Goal: Task Accomplishment & Management: Use online tool/utility

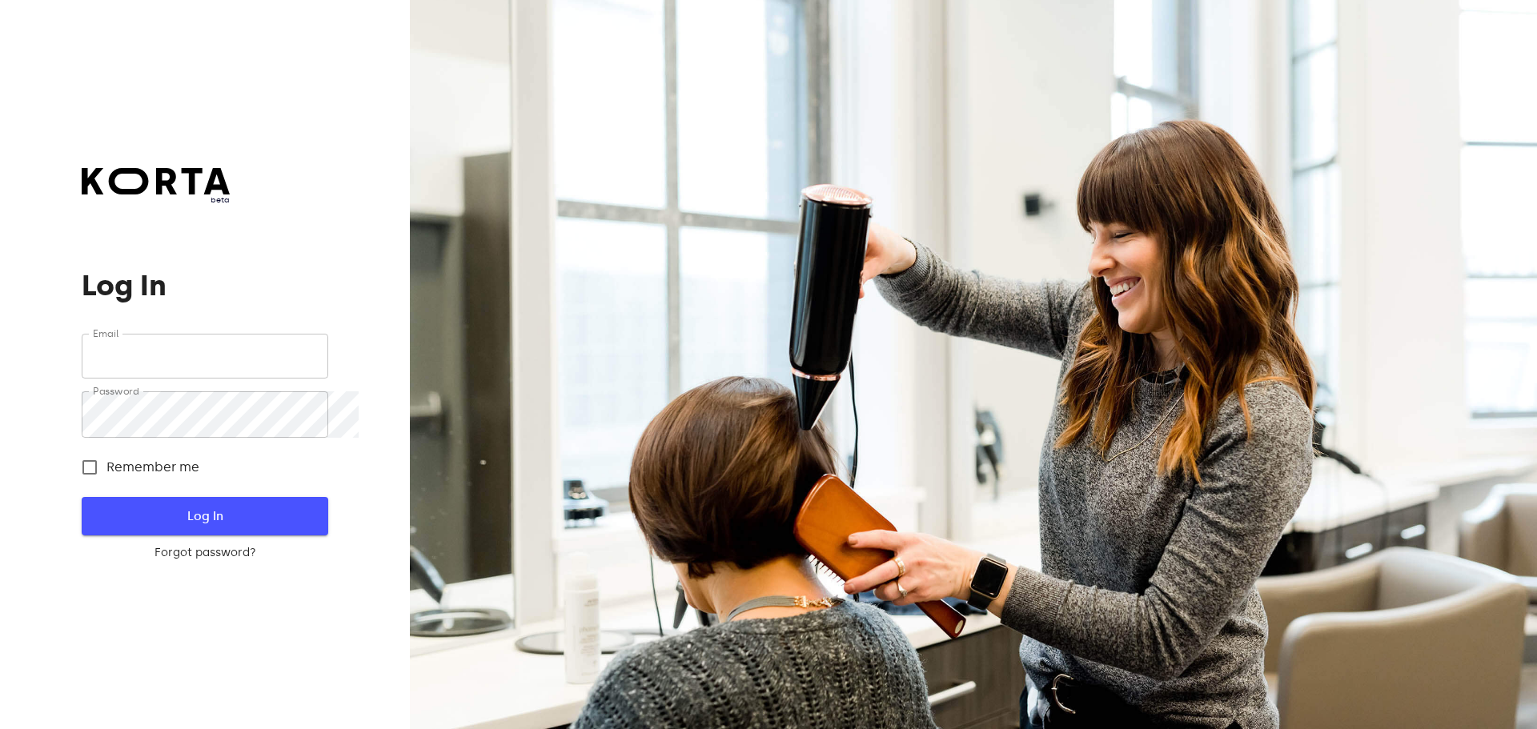
type input "sales@citywaxvilnius.lt"
click at [304, 509] on button "Log In" at bounding box center [205, 516] width 246 height 38
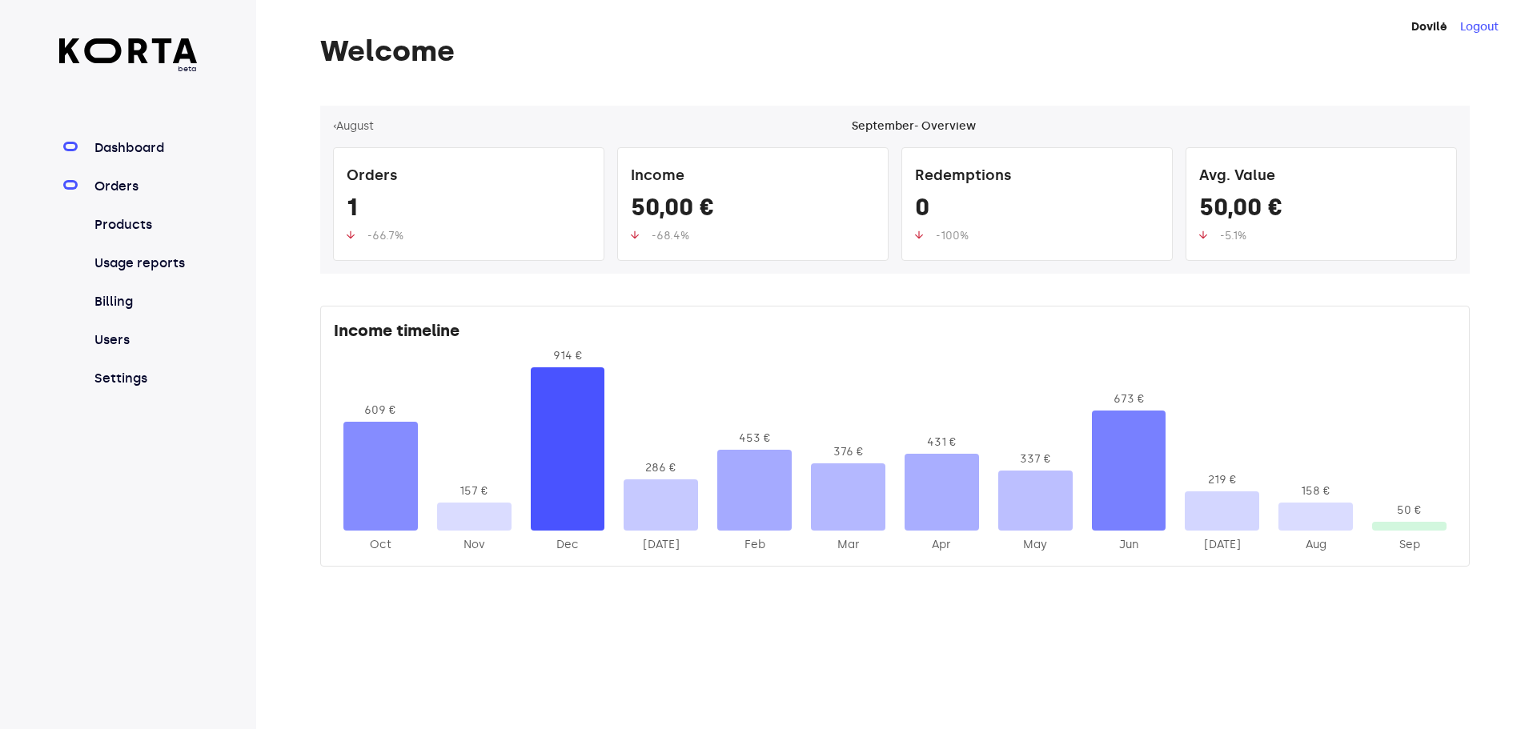
click at [159, 196] on link "Orders" at bounding box center [144, 186] width 106 height 19
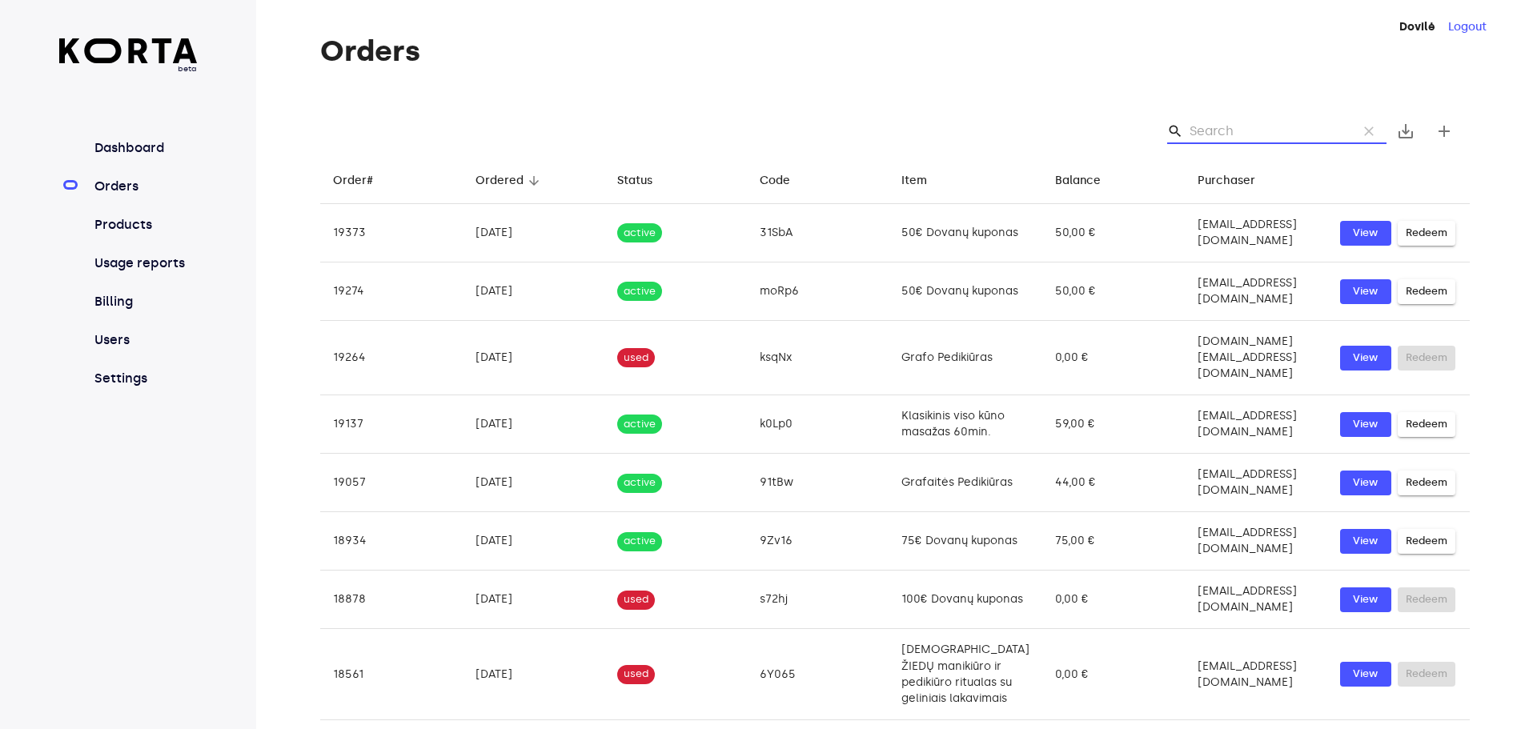
click at [1292, 144] on input "Search" at bounding box center [1267, 131] width 155 height 26
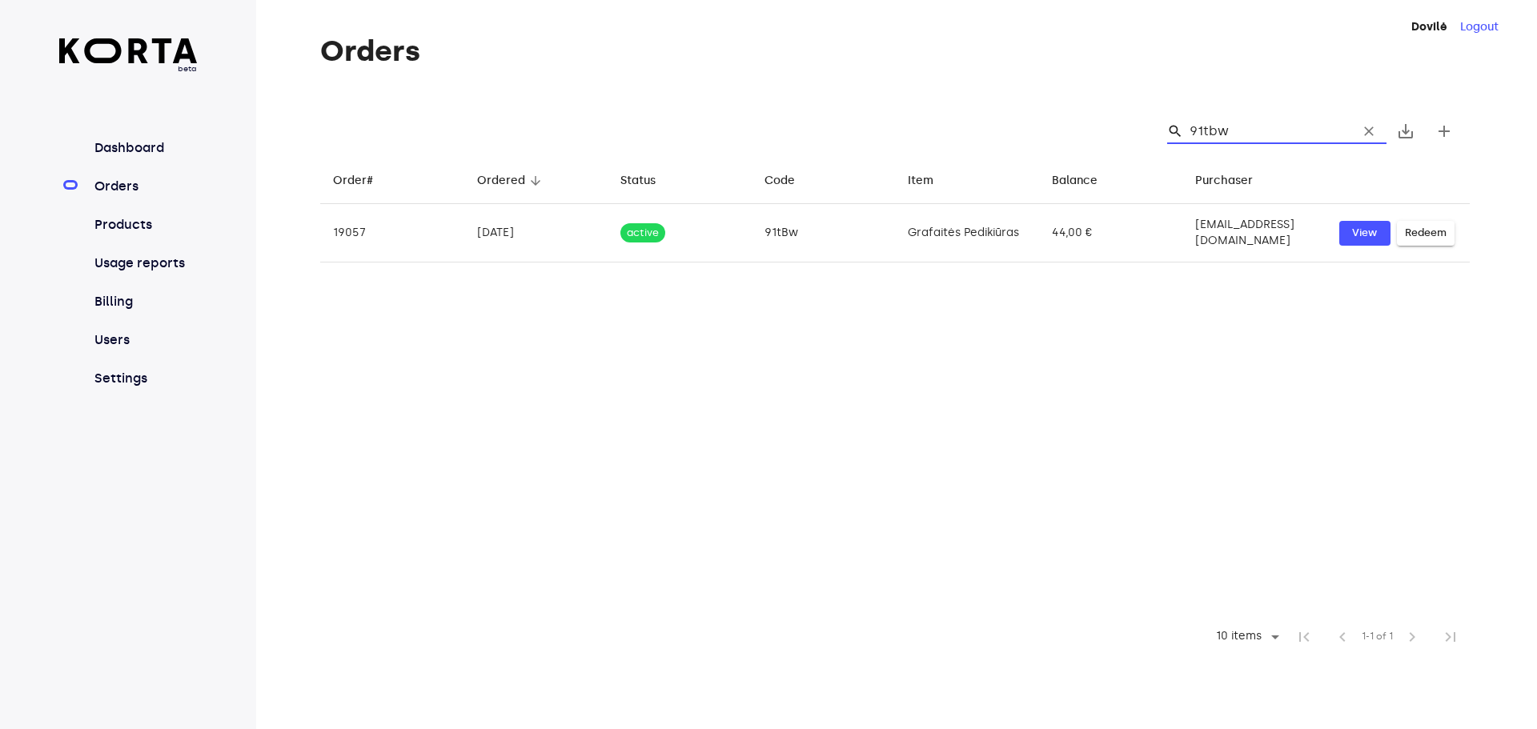
type input "91tbw"
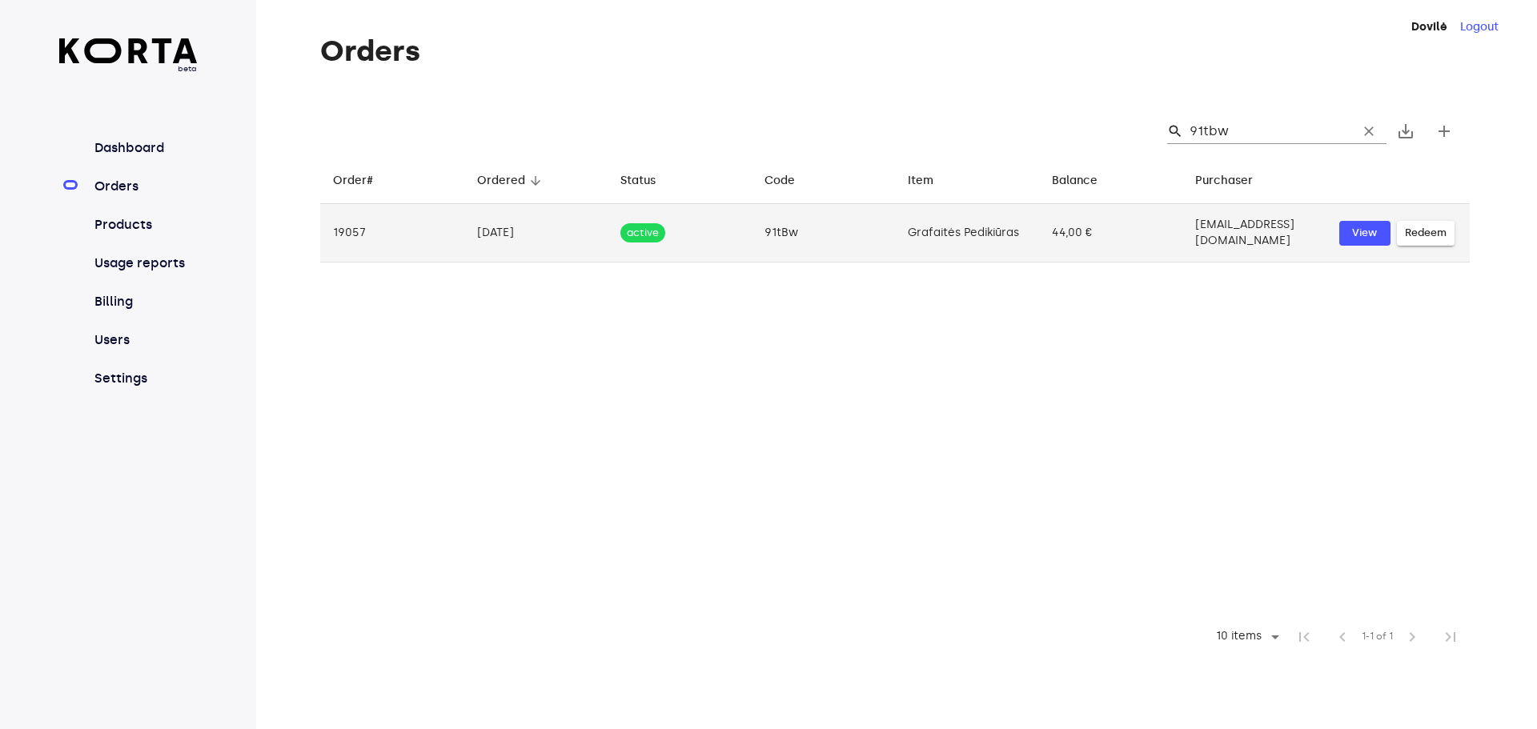
click at [1447, 243] on span "Redeem" at bounding box center [1426, 233] width 42 height 18
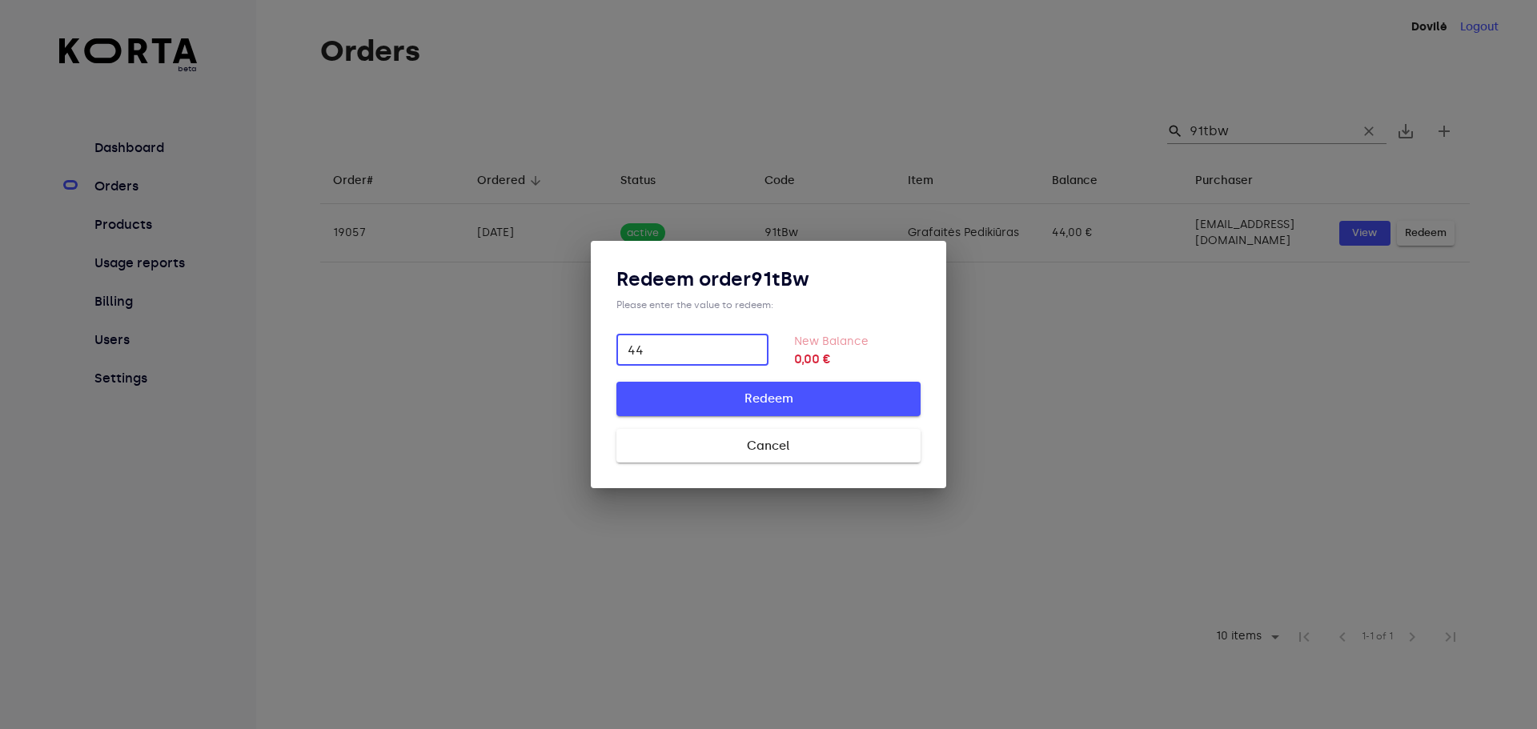
type input "44"
click at [749, 402] on span "Redeem" at bounding box center [768, 398] width 253 height 21
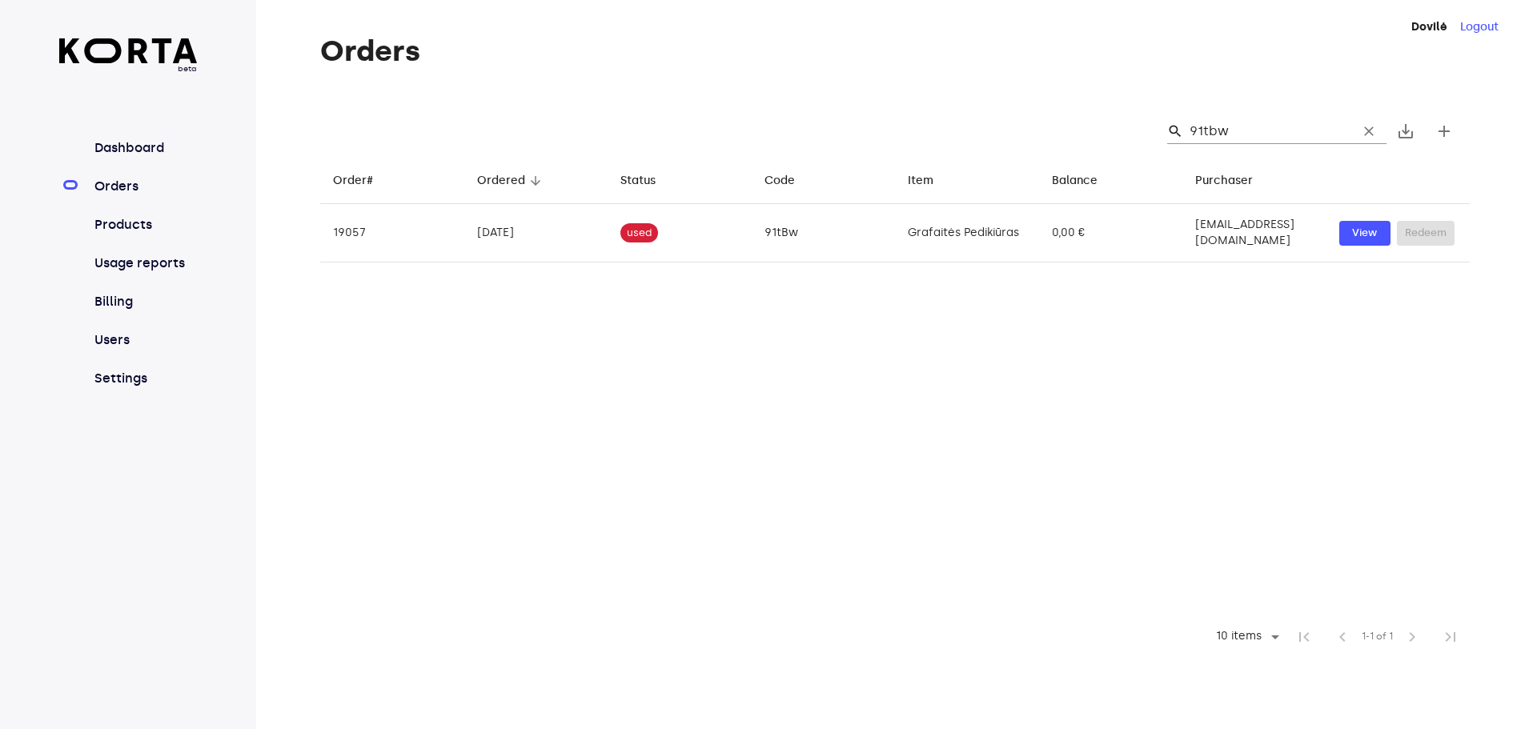
click at [125, 196] on link "Orders" at bounding box center [144, 186] width 106 height 19
click at [154, 196] on link "Orders" at bounding box center [144, 186] width 106 height 19
click at [123, 196] on link "Orders" at bounding box center [144, 186] width 106 height 19
click at [134, 195] on nav "Dashboard Orders Products Usage reports Billing Users Settings" at bounding box center [128, 263] width 138 height 250
click at [134, 196] on link "Orders" at bounding box center [144, 186] width 106 height 19
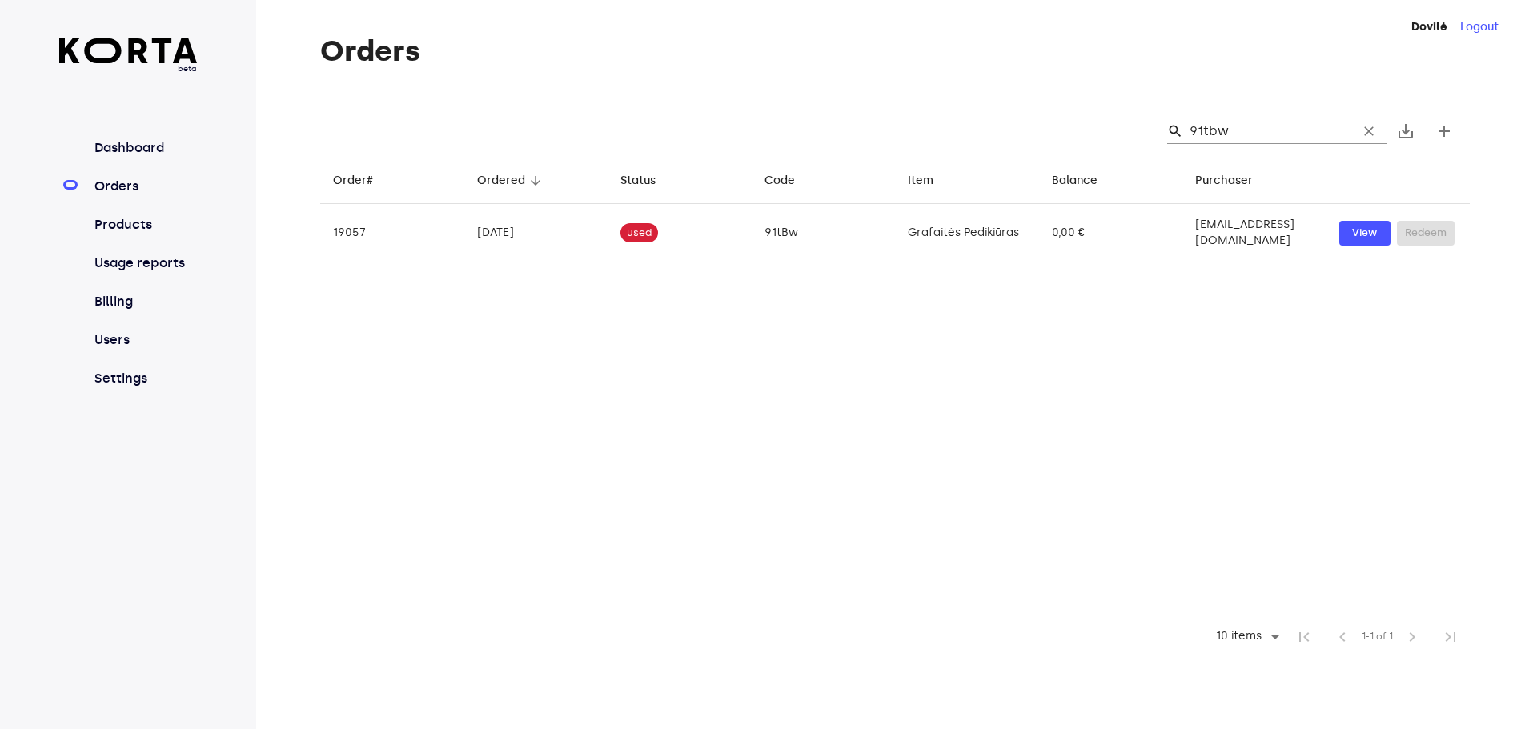
click at [138, 196] on link "Orders" at bounding box center [144, 186] width 106 height 19
drag, startPoint x: 1258, startPoint y: 151, endPoint x: 1180, endPoint y: 155, distance: 77.8
click at [1184, 144] on div "search 91tbw clear" at bounding box center [1276, 131] width 219 height 26
